Goal: Task Accomplishment & Management: Use online tool/utility

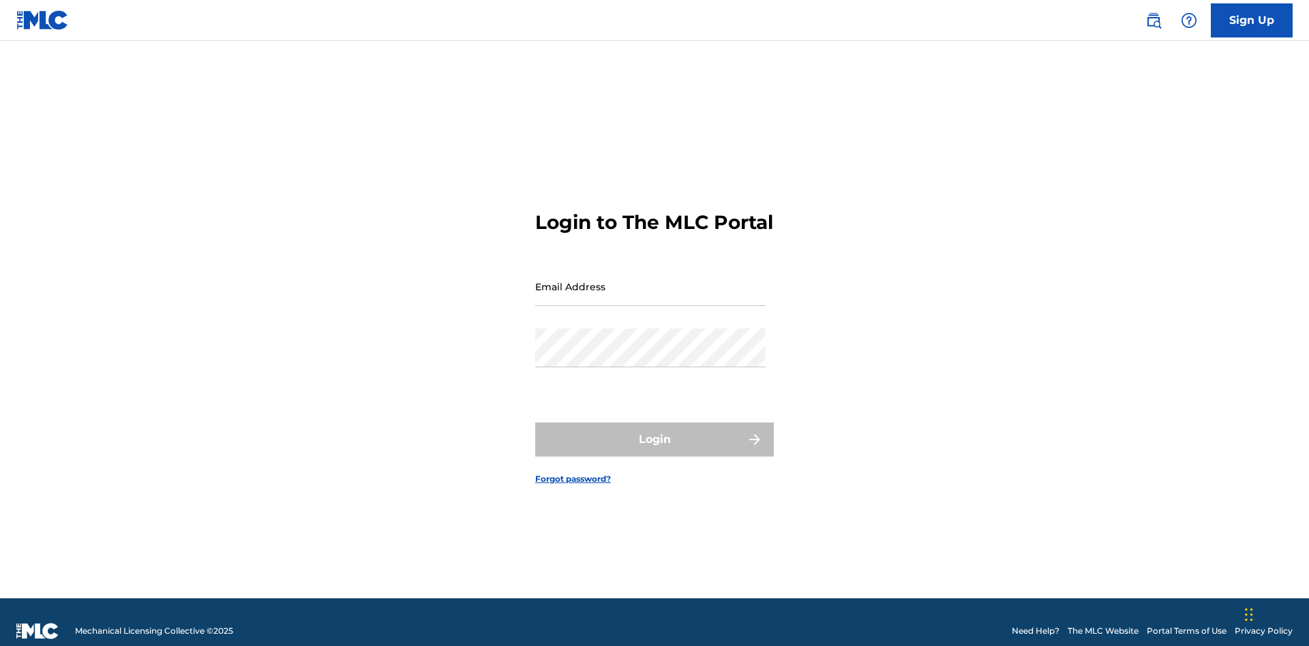
scroll to position [18, 0]
click at [650, 280] on input "Email Address" at bounding box center [650, 286] width 230 height 39
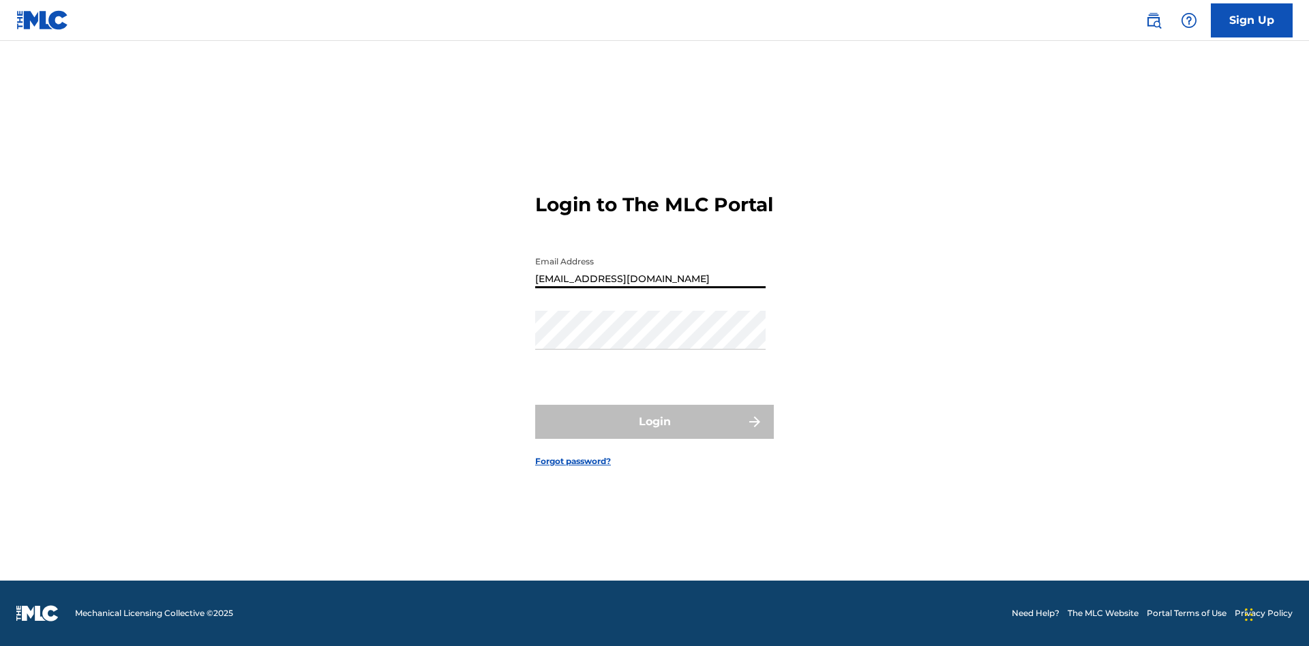
type input "[EMAIL_ADDRESS][DOMAIN_NAME]"
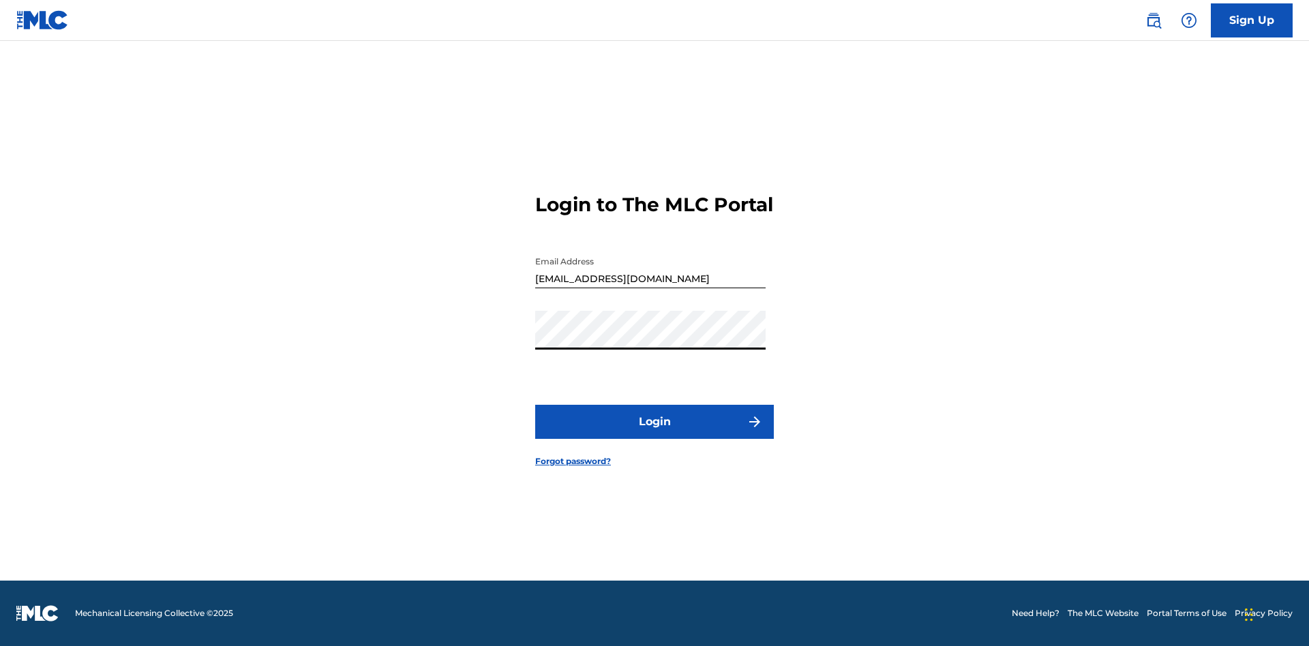
click at [655, 434] on button "Login" at bounding box center [654, 422] width 239 height 34
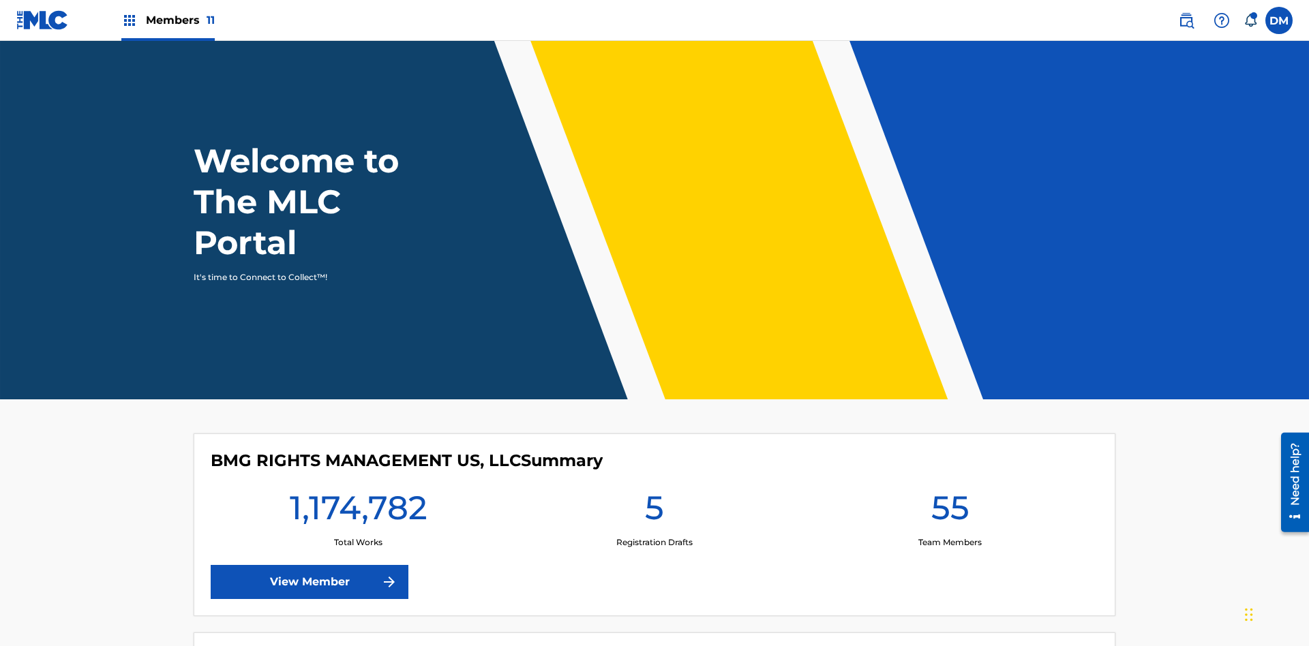
scroll to position [59, 0]
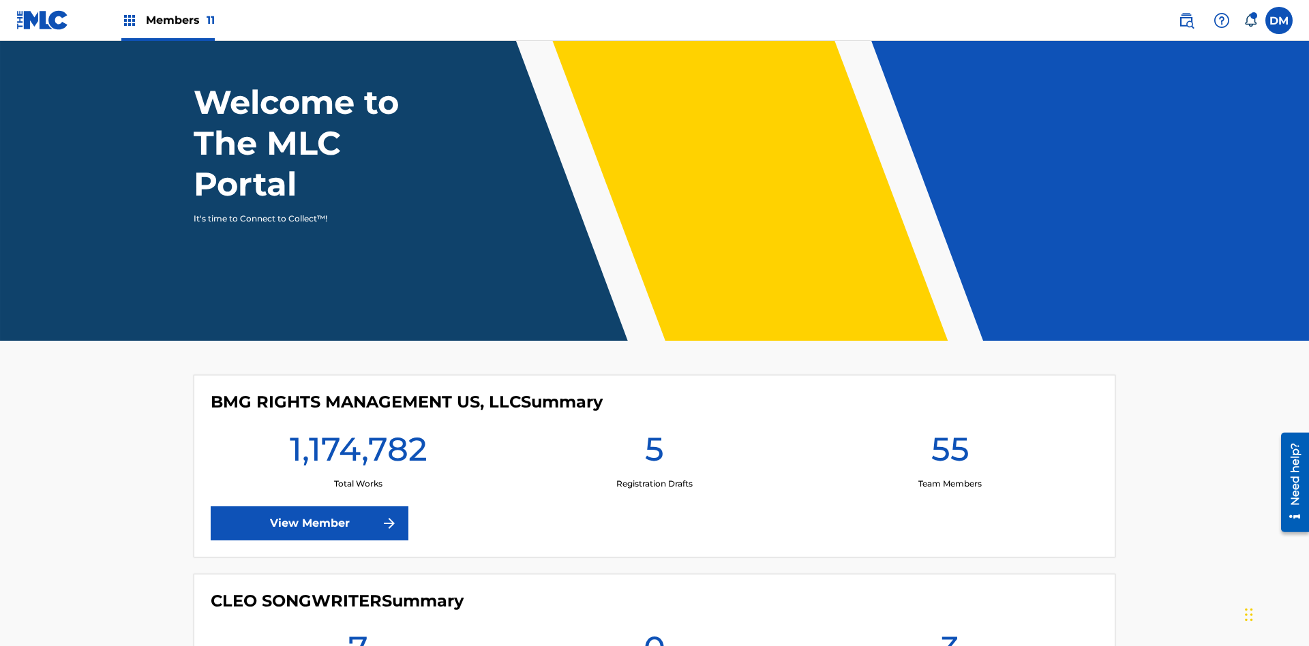
click at [168, 20] on span "Members 11" at bounding box center [180, 20] width 69 height 16
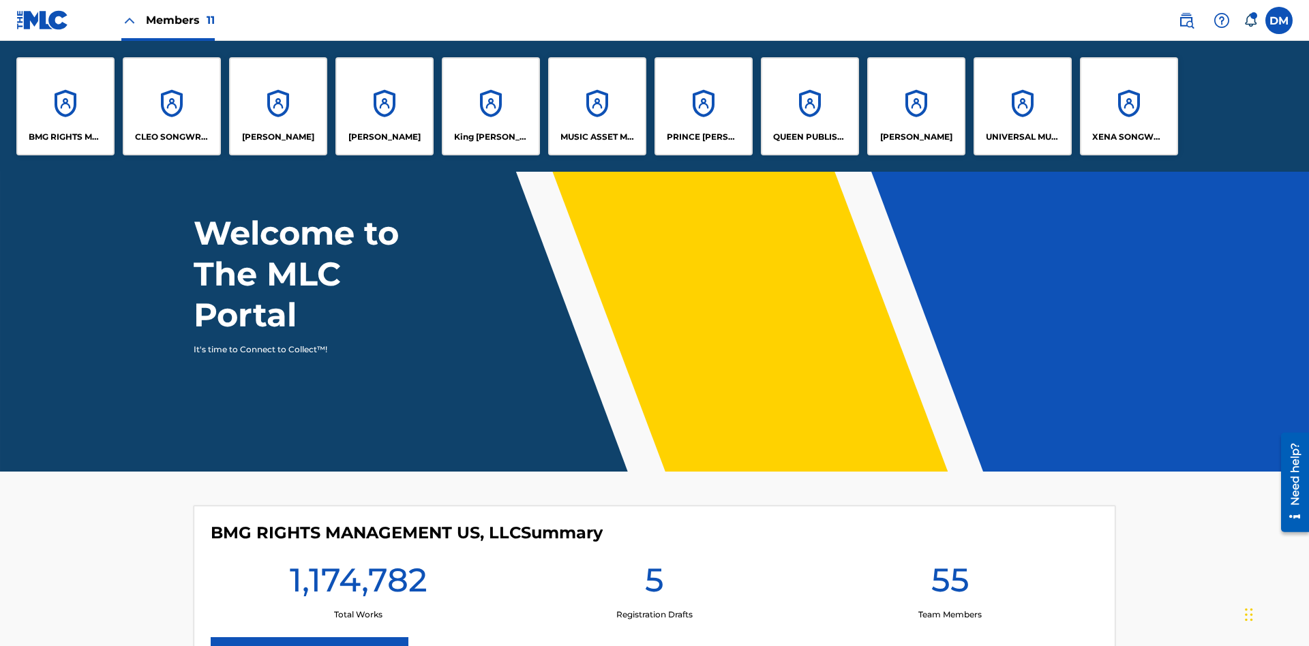
scroll to position [0, 0]
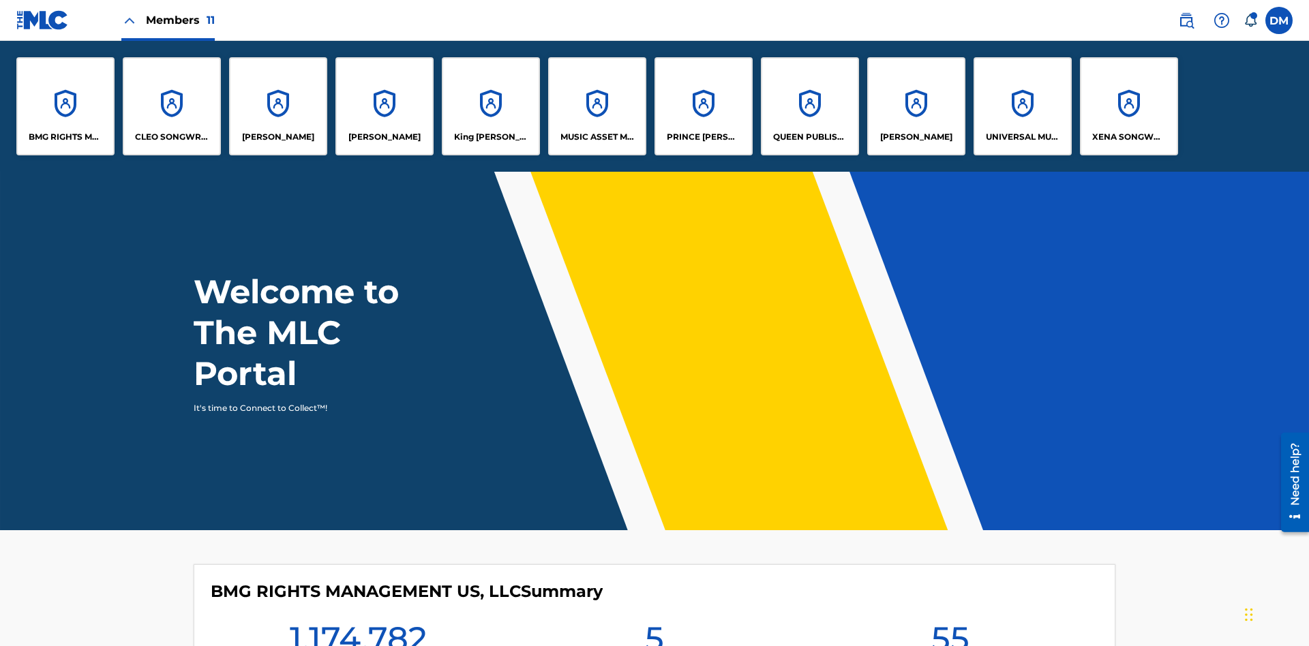
click at [490, 137] on p "King [PERSON_NAME]" at bounding box center [491, 137] width 74 height 12
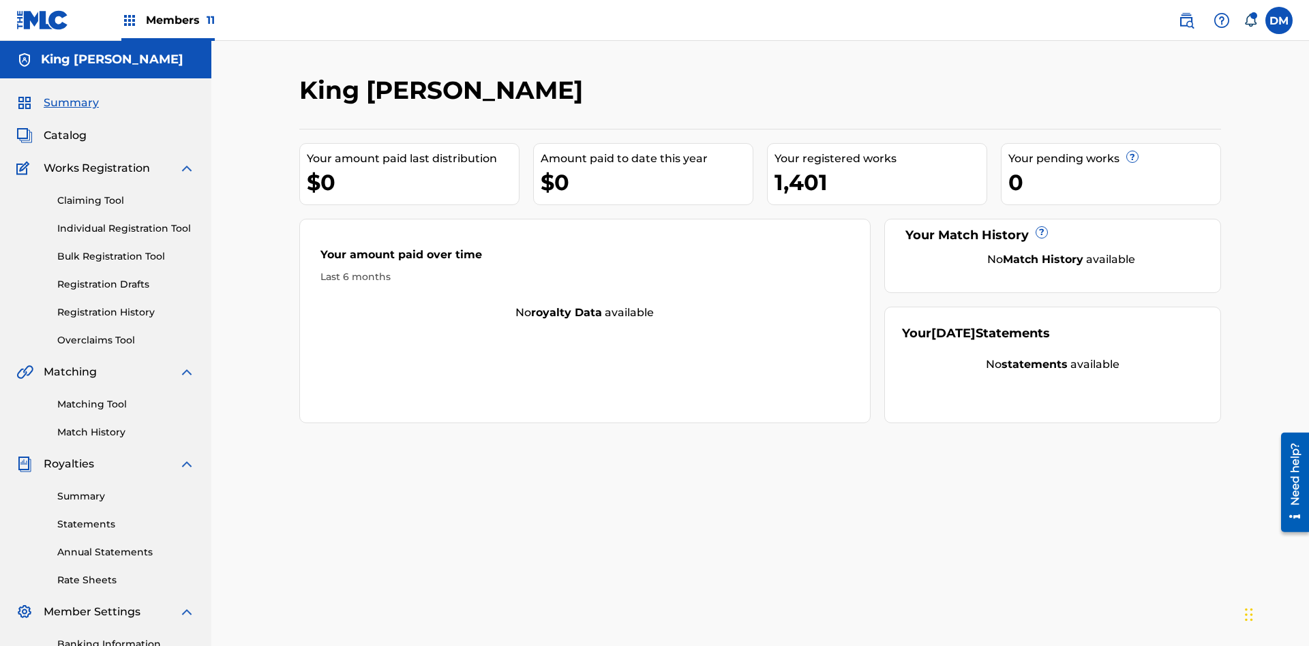
click at [126, 333] on link "Overclaims Tool" at bounding box center [126, 340] width 138 height 14
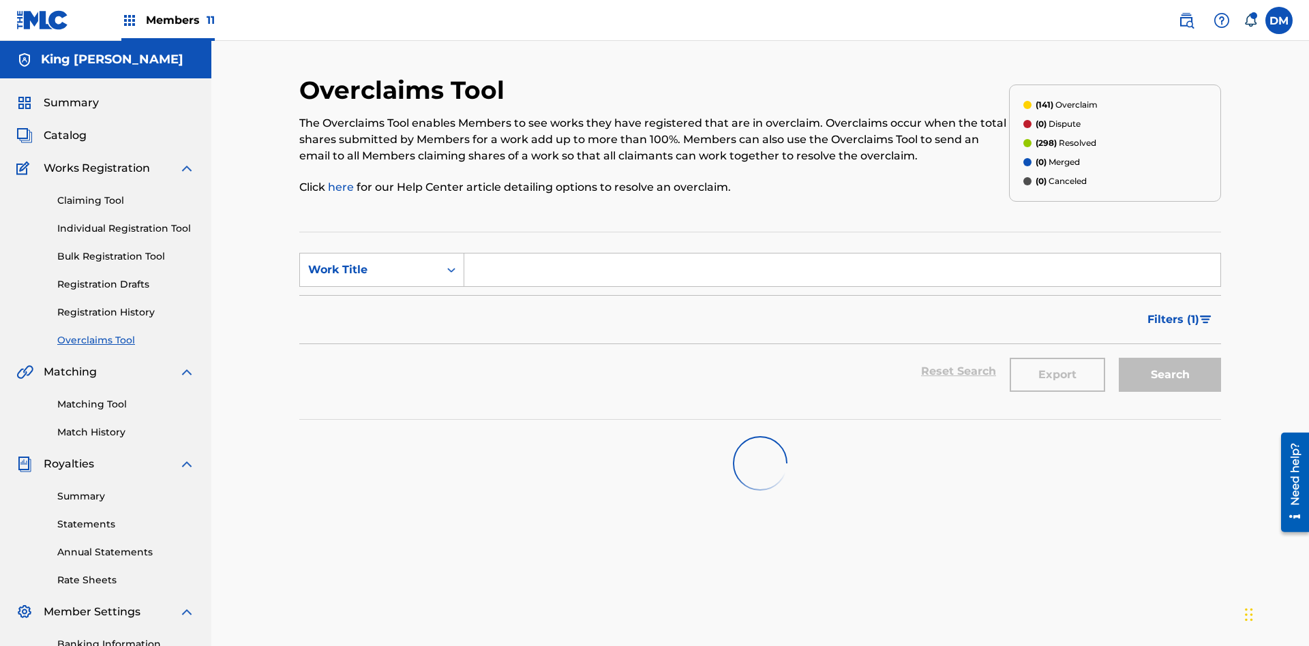
click at [1173, 312] on span "Filters ( 1 )" at bounding box center [1173, 320] width 52 height 16
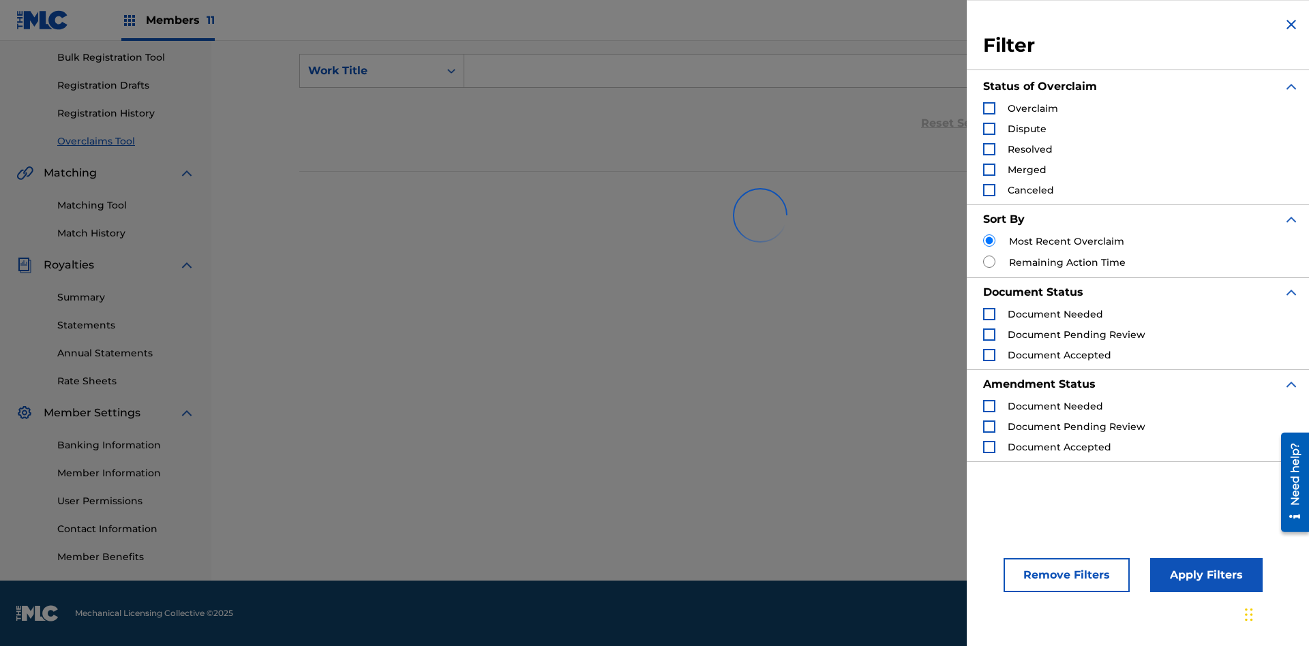
click at [989, 108] on div "Search Form" at bounding box center [989, 108] width 12 height 12
click at [1204, 575] on button "Apply Filters" at bounding box center [1206, 575] width 112 height 34
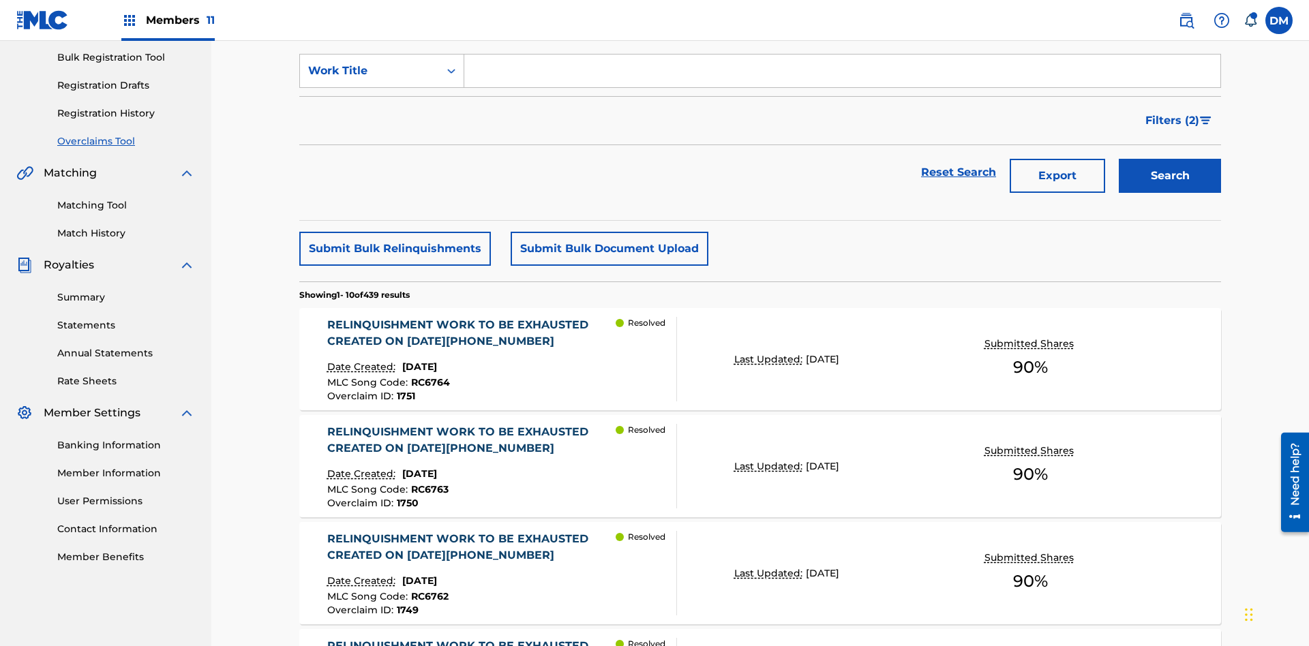
click at [607, 232] on button "Submit Bulk Document Upload" at bounding box center [610, 249] width 198 height 34
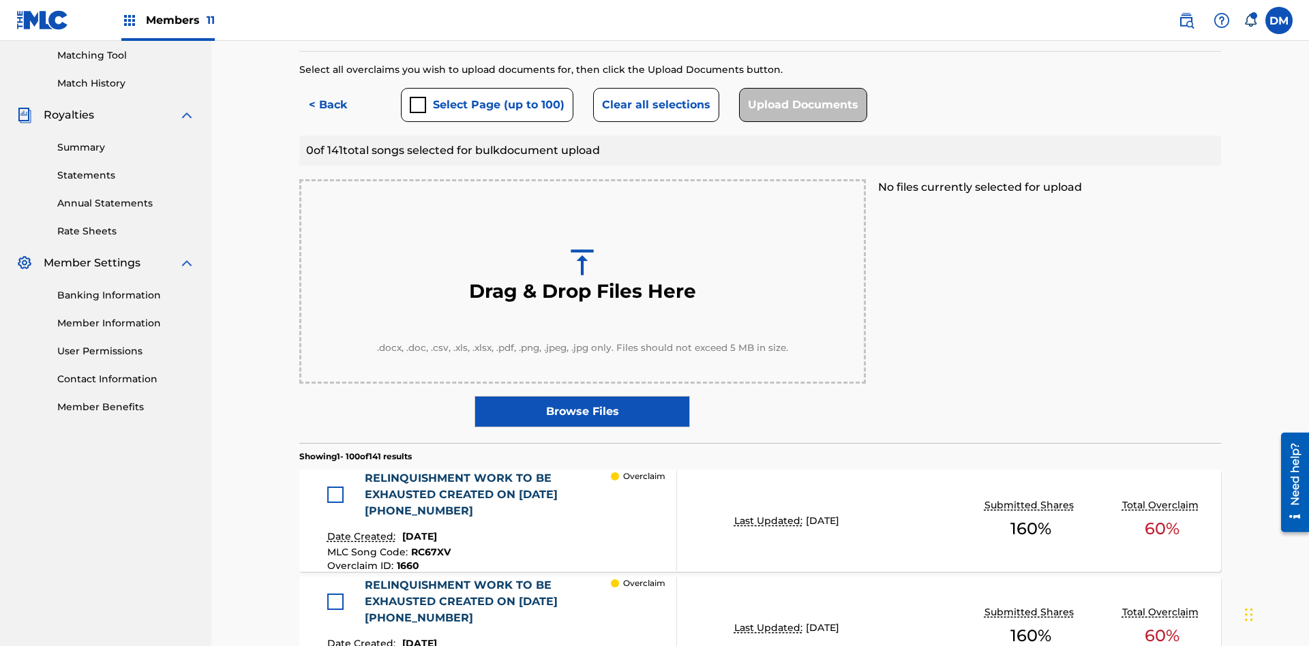
click at [486, 99] on button "Select Page (up to 100)" at bounding box center [487, 105] width 172 height 34
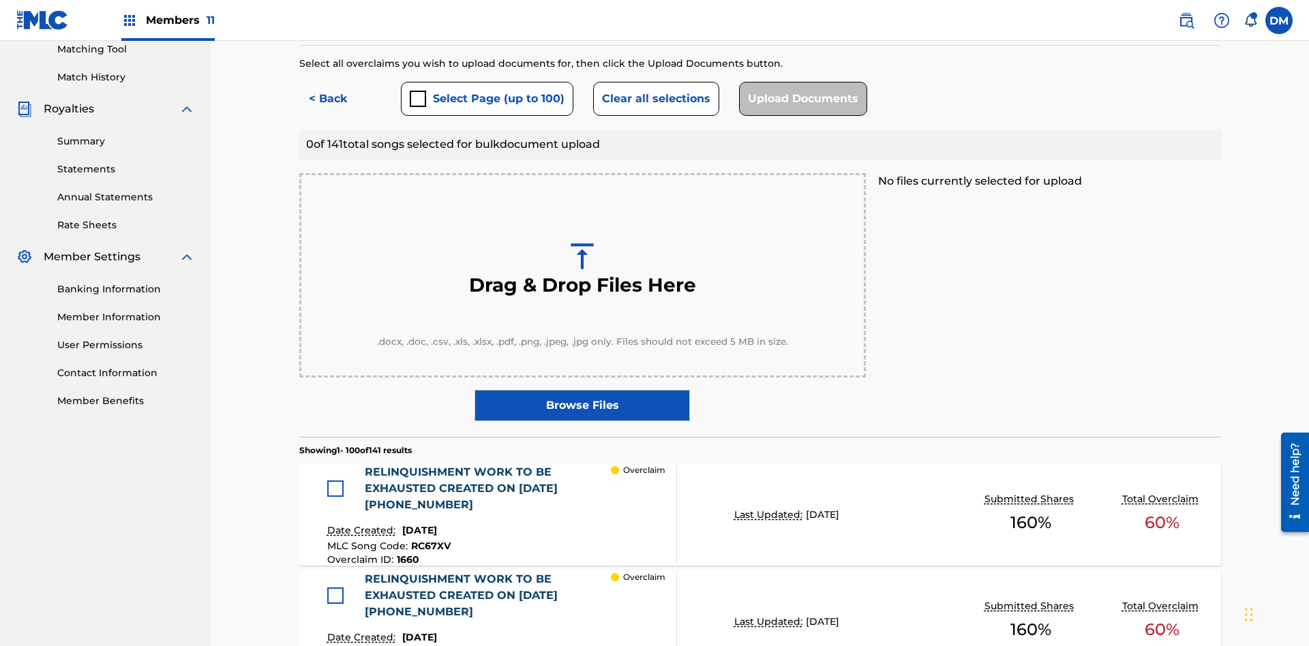
click at [339, 481] on div at bounding box center [335, 489] width 16 height 16
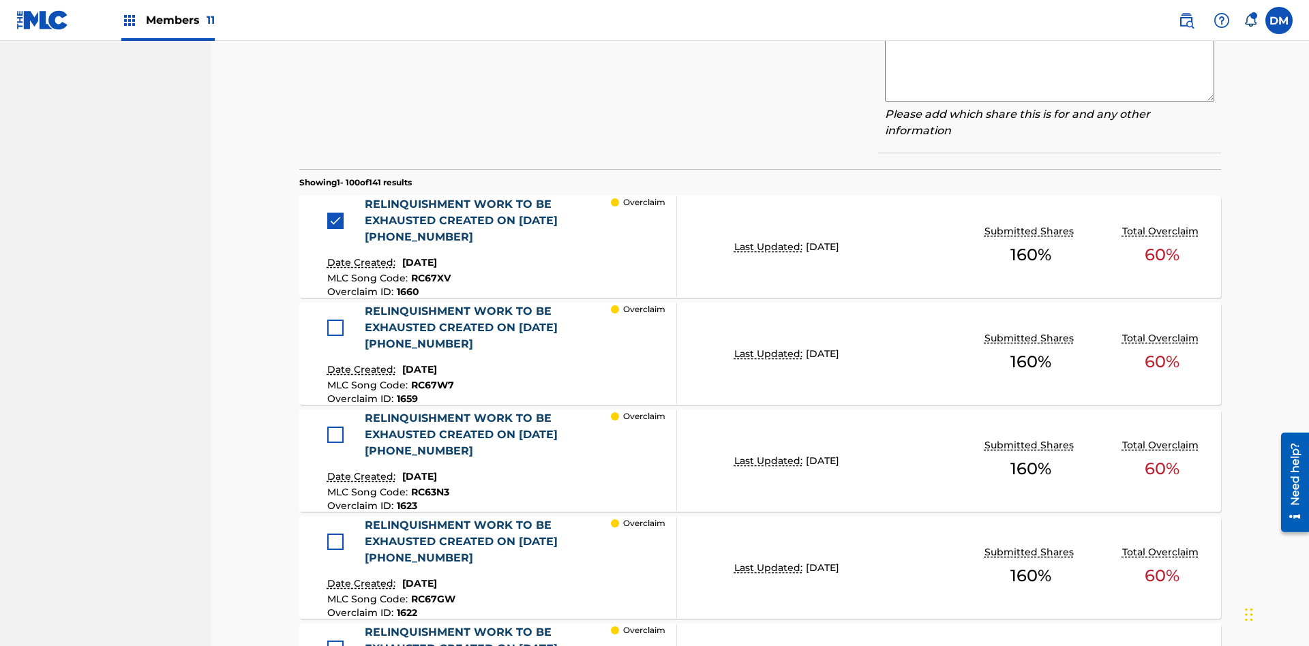
type textarea "2025.08.28.04.24.53"
click at [1049, 102] on textarea at bounding box center [1049, 67] width 329 height 68
type textarea "2025.08.28.04.24.54"
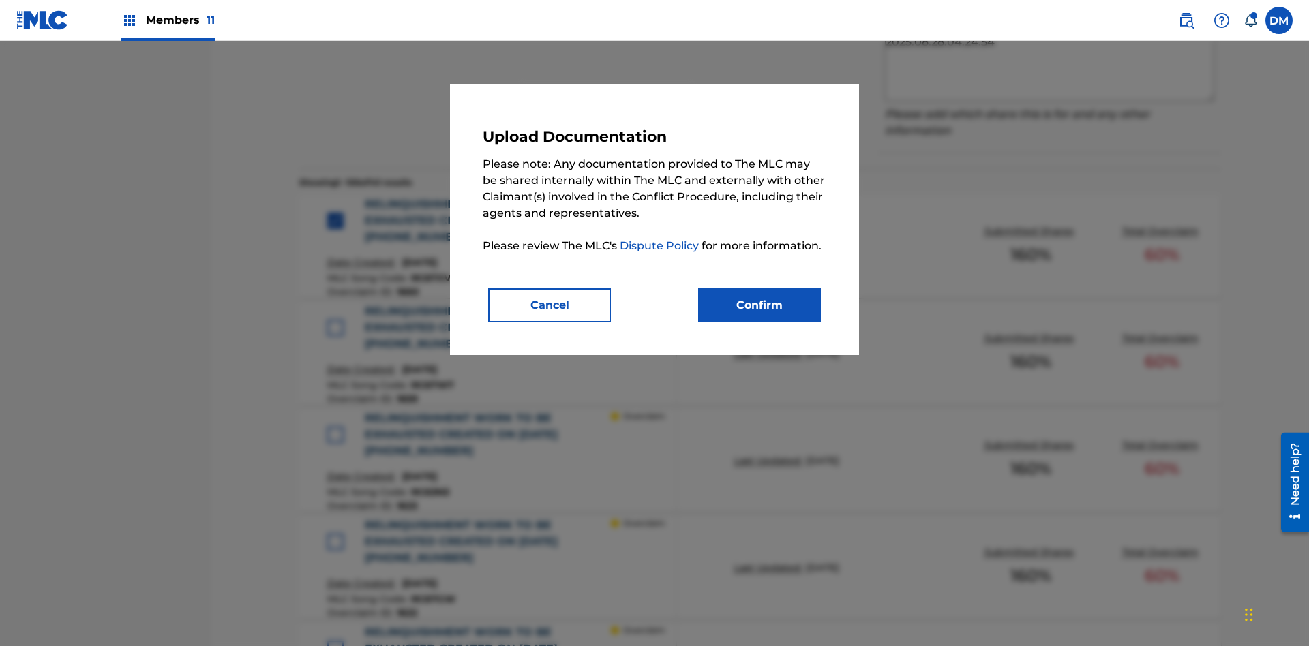
click at [759, 305] on button "Confirm" at bounding box center [759, 305] width 123 height 34
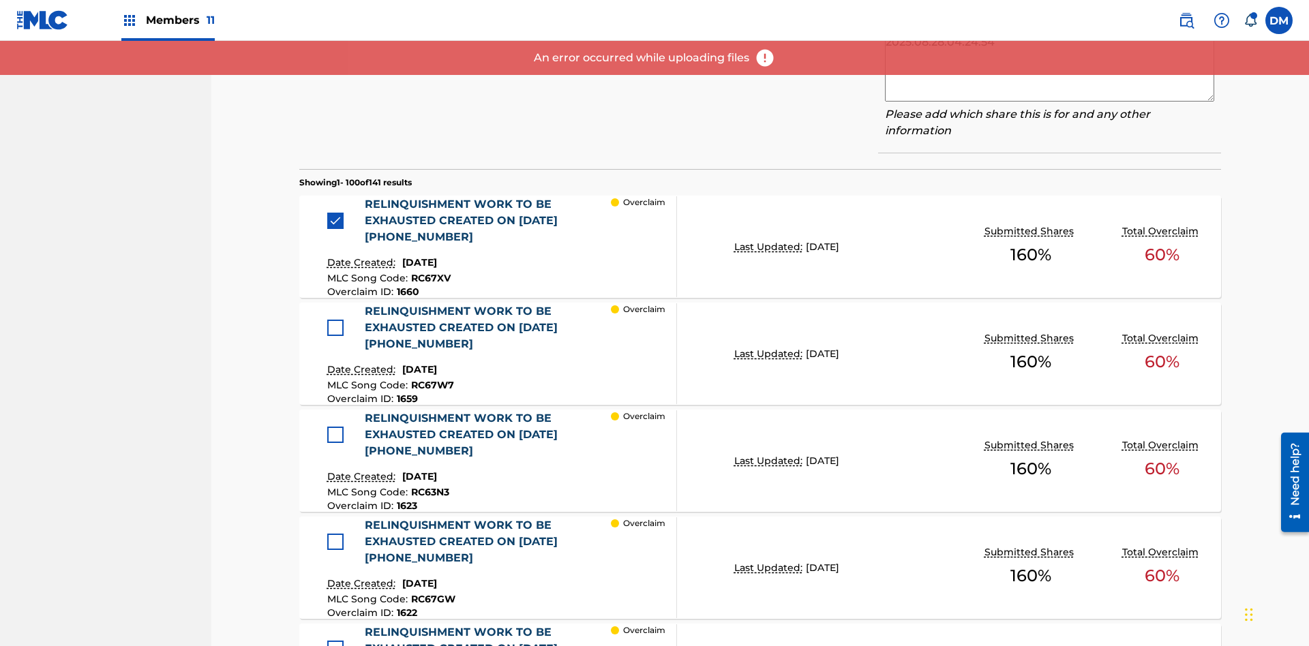
scroll to position [561, 0]
